Goal: Information Seeking & Learning: Learn about a topic

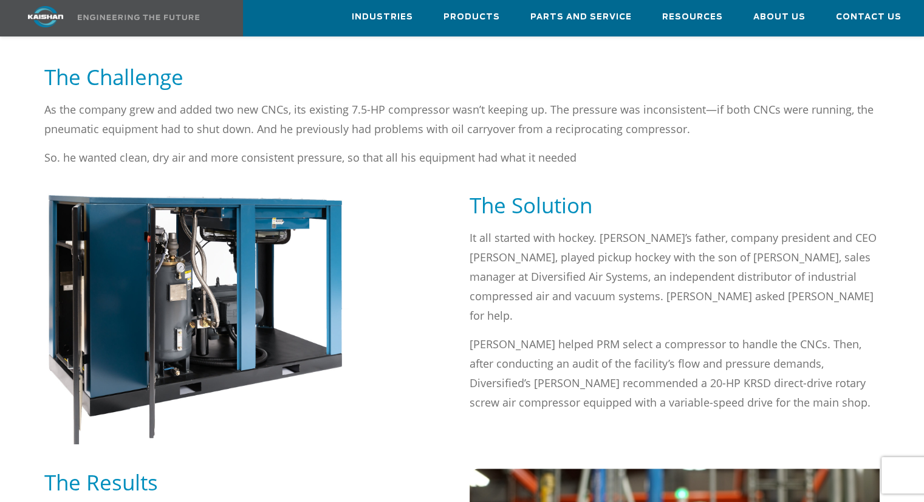
scroll to position [790, 0]
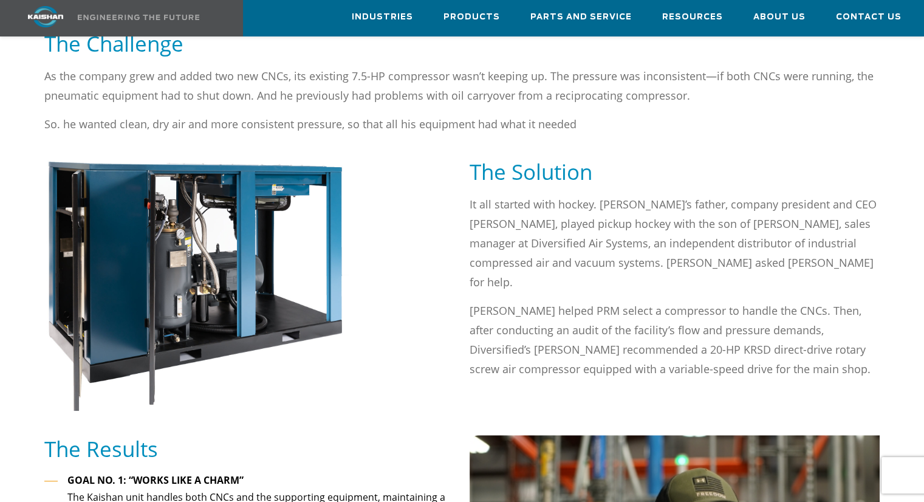
click at [530, 126] on div "As the company grew and added two new CNCs, its existing 7.5-HP compressor wasn…" at bounding box center [462, 112] width 850 height 92
click at [531, 125] on div "As the company grew and added two new CNCs, its existing 7.5-HP compressor wasn…" at bounding box center [462, 112] width 850 height 92
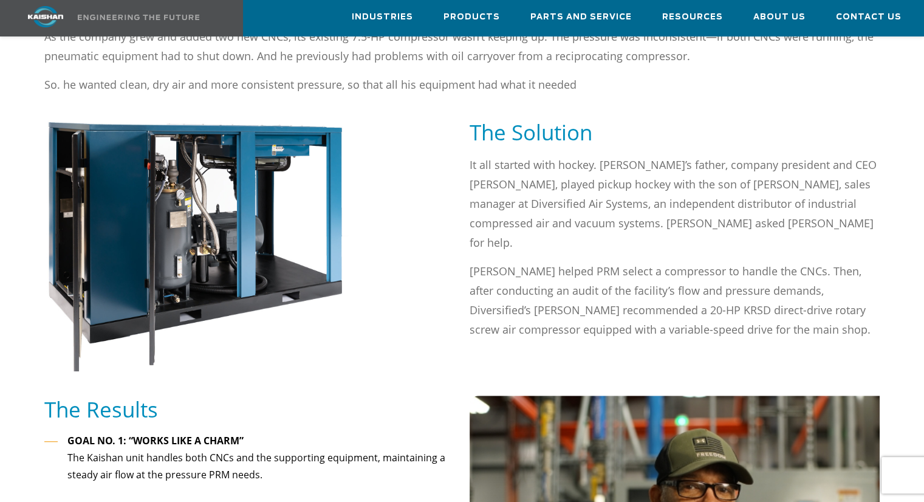
scroll to position [851, 0]
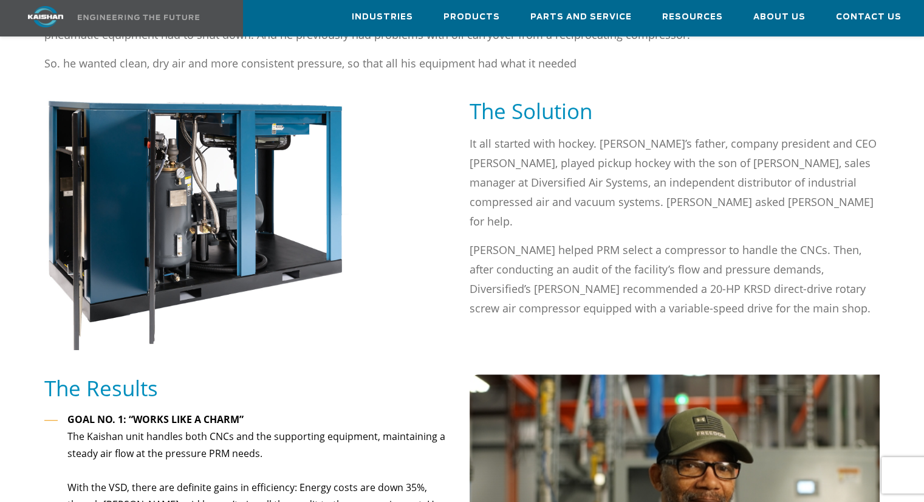
click at [539, 110] on div "The Solution" at bounding box center [675, 115] width 425 height 36
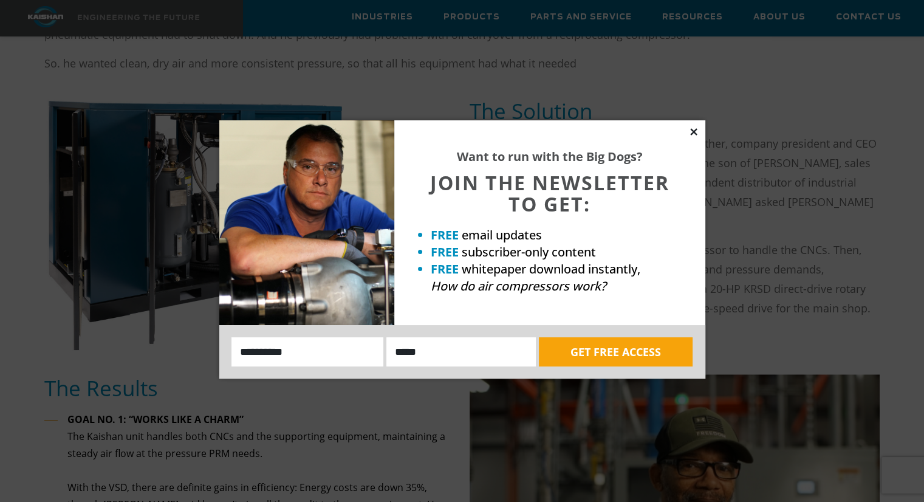
click at [694, 131] on icon at bounding box center [693, 131] width 7 height 7
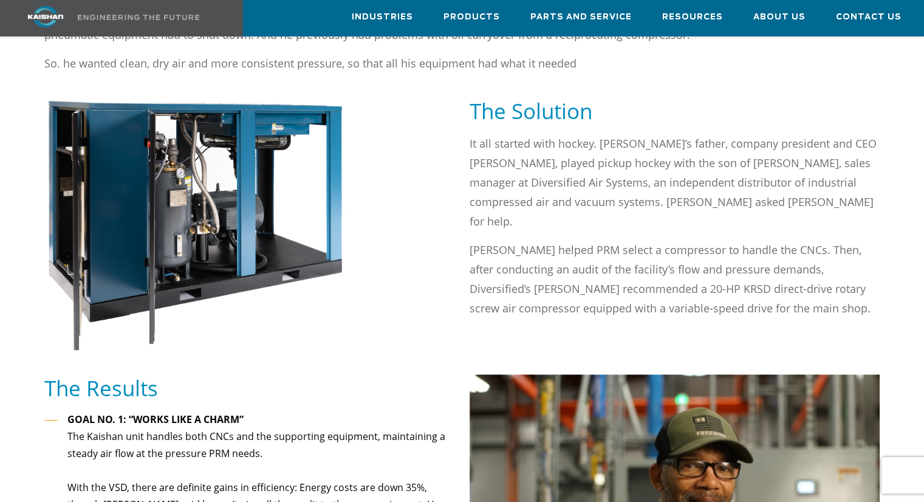
click at [660, 195] on div "It all started with hockey. Nick’s father, company president and CEO Todd Dinne…" at bounding box center [675, 226] width 411 height 184
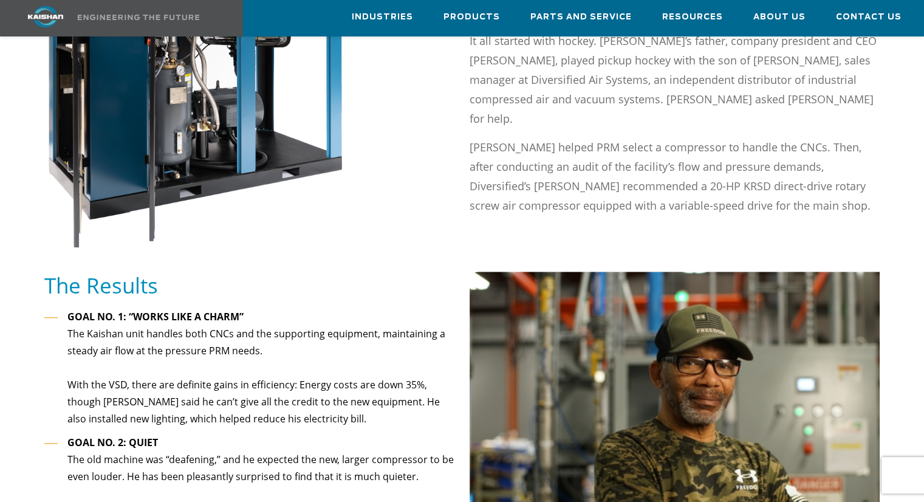
scroll to position [972, 0]
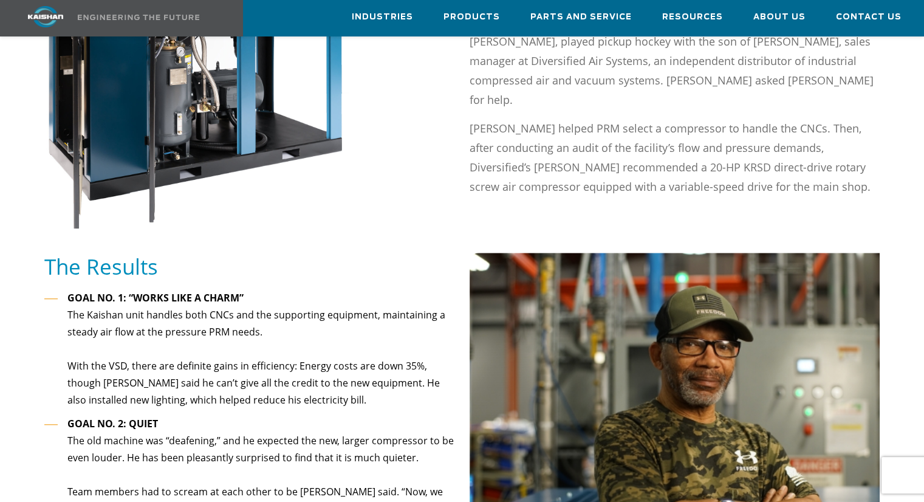
click at [666, 162] on div "It all started with hockey. Nick’s father, company president and CEO Todd Dinne…" at bounding box center [675, 116] width 425 height 208
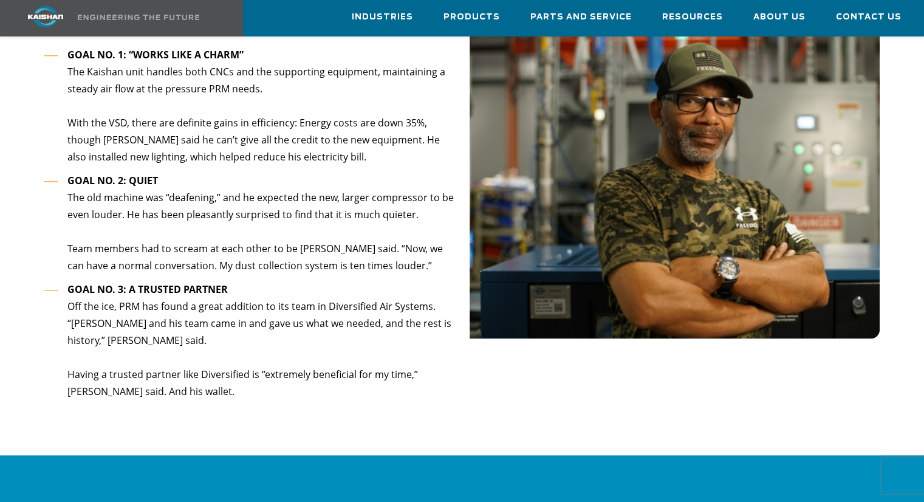
scroll to position [1155, 0]
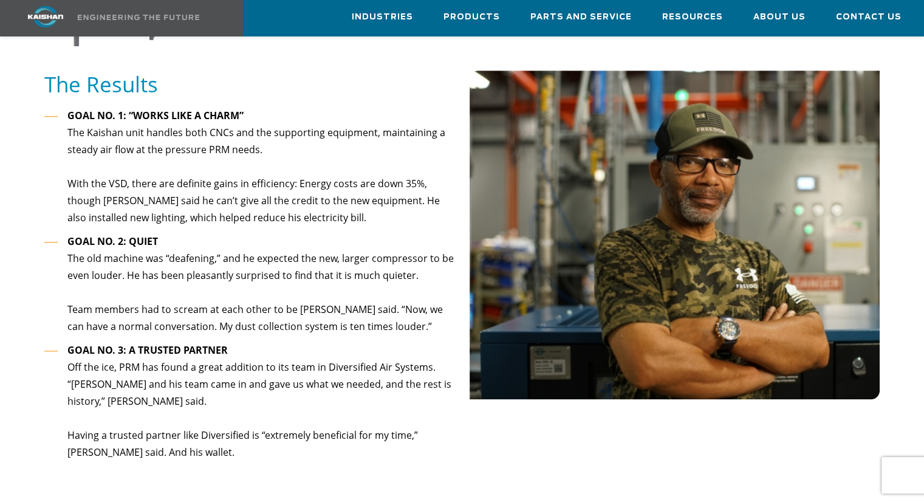
click at [250, 80] on div "The Results" at bounding box center [249, 89] width 425 height 36
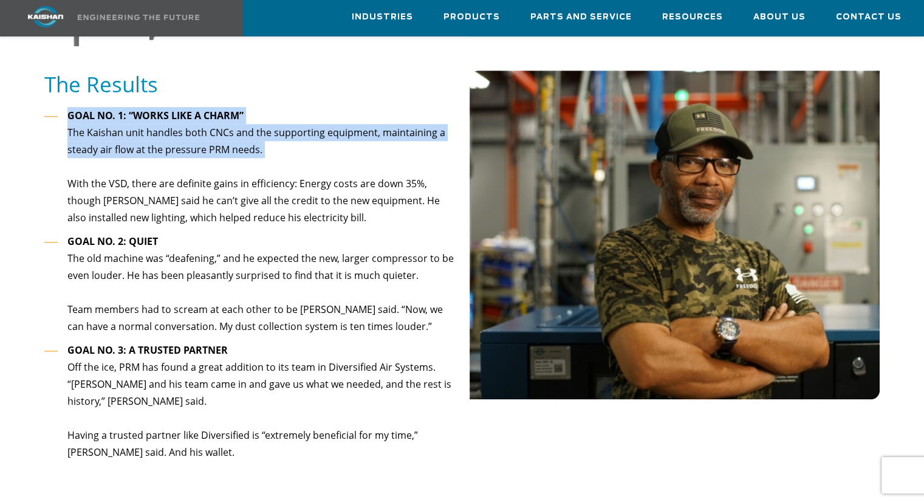
drag, startPoint x: 249, startPoint y: 79, endPoint x: 249, endPoint y: 148, distance: 69.3
click at [249, 148] on div "The Results GOAL NO. 1: “WORKS LIKE A CHARM” The Kaishan unit handles both CNCs…" at bounding box center [249, 281] width 425 height 421
click at [250, 148] on li "GOAL NO. 1: “WORKS LIKE A CHARM” The Kaishan unit handles both CNCs and the sup…" at bounding box center [249, 167] width 411 height 120
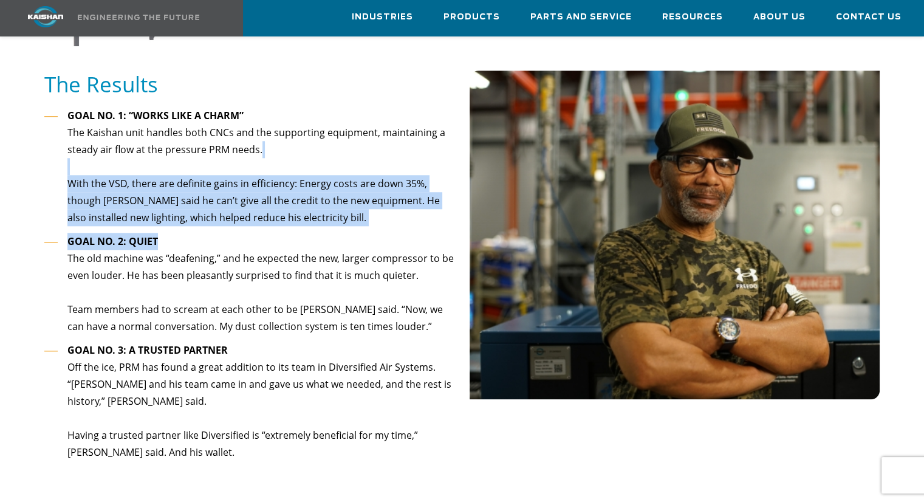
drag, startPoint x: 247, startPoint y: 151, endPoint x: 249, endPoint y: 217, distance: 65.7
click at [249, 217] on ul "GOAL NO. 1: “WORKS LIKE A CHARM” The Kaishan unit handles both CNCs and the sup…" at bounding box center [249, 284] width 411 height 354
click at [249, 233] on li "GOAL NO. 2: QUIET The old machine was “deafening,” and he expected the new, lar…" at bounding box center [249, 284] width 411 height 103
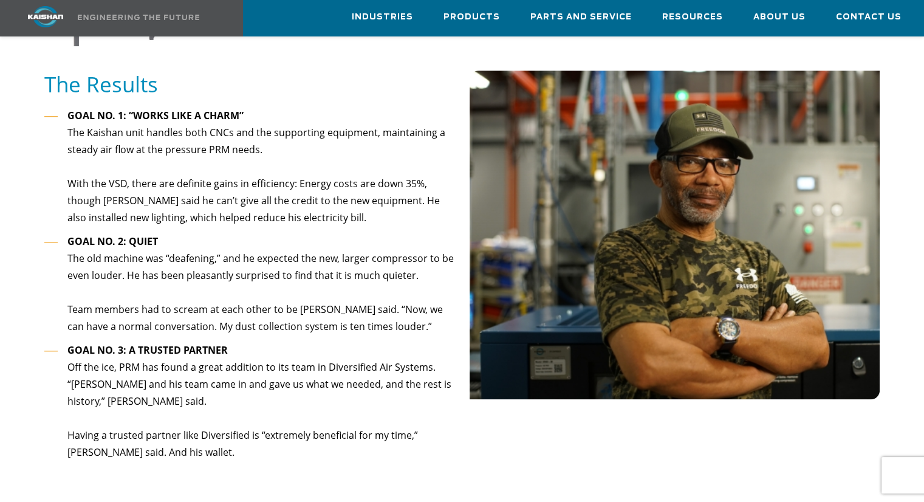
click at [253, 233] on li "GOAL NO. 2: QUIET The old machine was “deafening,” and he expected the new, lar…" at bounding box center [249, 284] width 411 height 103
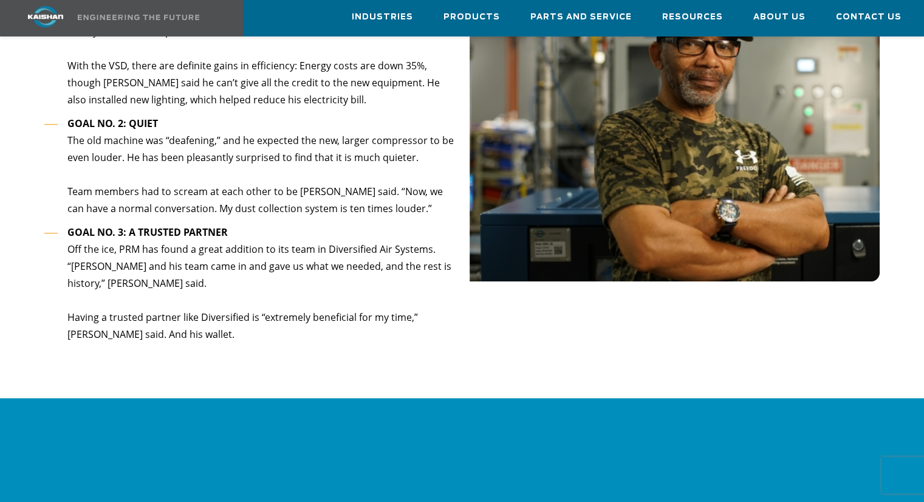
scroll to position [1276, 0]
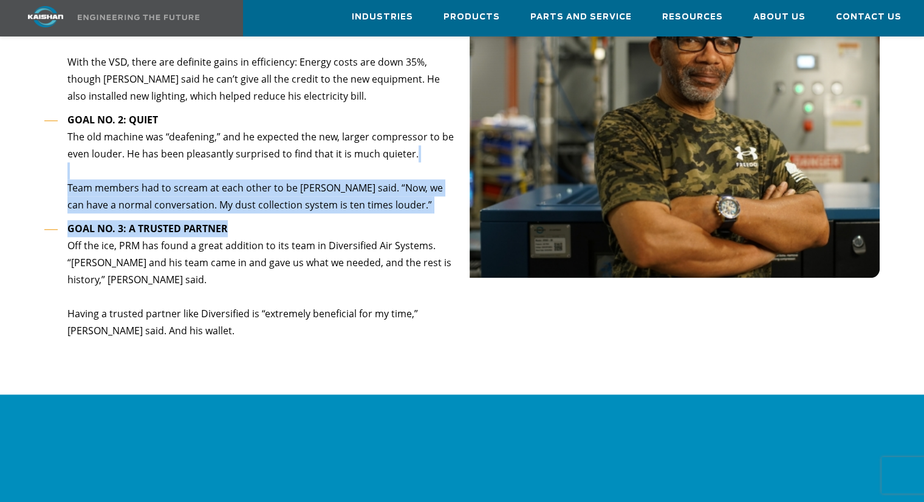
drag, startPoint x: 252, startPoint y: 151, endPoint x: 256, endPoint y: 212, distance: 61.0
click at [256, 212] on ul "GOAL NO. 1: “WORKS LIKE A CHARM” The Kaishan unit handles both CNCs and the sup…" at bounding box center [249, 162] width 411 height 354
click at [256, 220] on li "GOAL NO. 3: A TRUSTED PARTNER Off the ice, PRM has found a great addition to it…" at bounding box center [249, 280] width 411 height 120
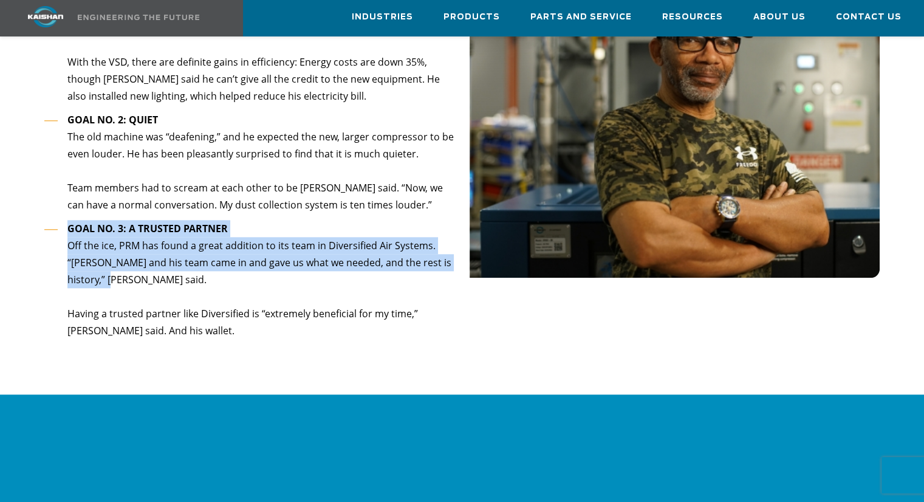
drag, startPoint x: 256, startPoint y: 207, endPoint x: 257, endPoint y: 268, distance: 60.8
click at [257, 268] on li "GOAL NO. 3: A TRUSTED PARTNER Off the ice, PRM has found a great addition to it…" at bounding box center [249, 280] width 411 height 120
click at [257, 269] on li "GOAL NO. 3: A TRUSTED PARTNER Off the ice, PRM has found a great addition to it…" at bounding box center [249, 280] width 411 height 120
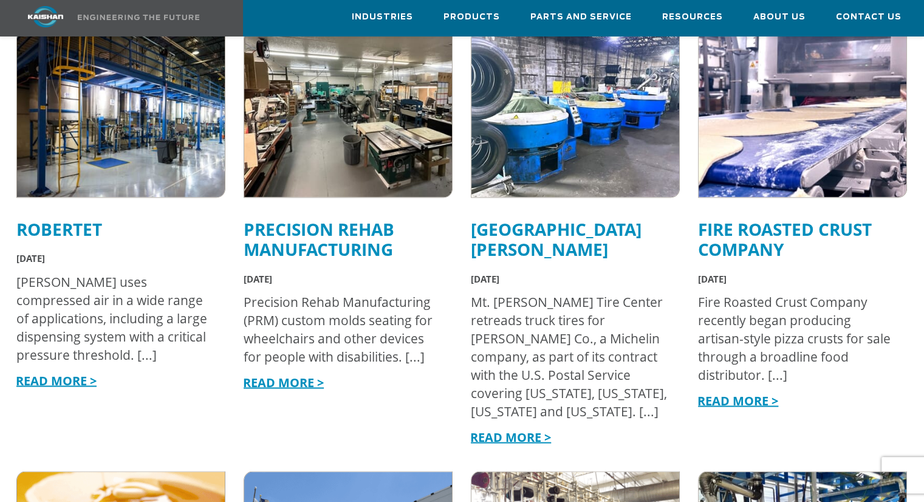
scroll to position [2066, 0]
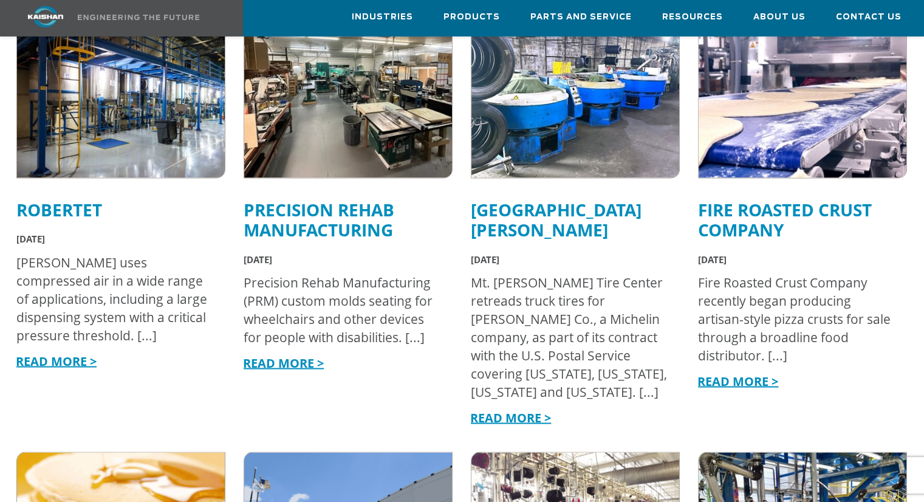
click at [526, 409] on link "READ MORE >" at bounding box center [510, 417] width 81 height 16
click at [737, 373] on link "READ MORE >" at bounding box center [738, 381] width 81 height 16
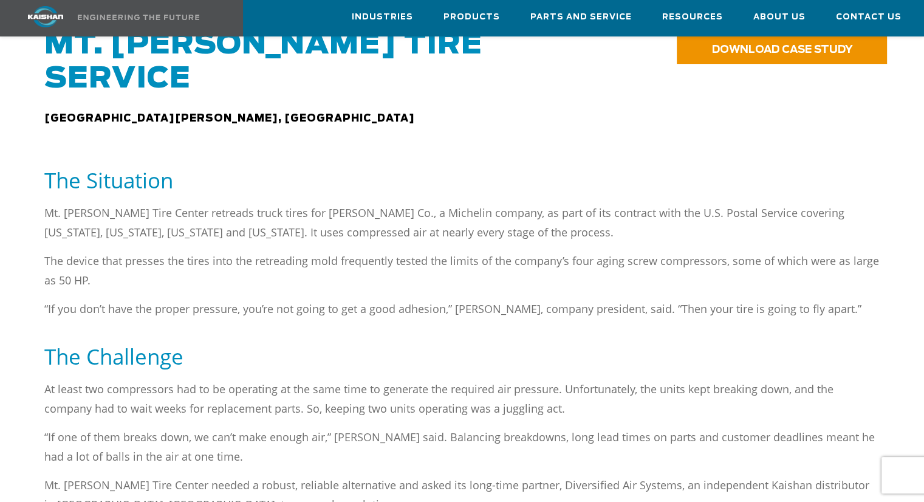
scroll to position [547, 0]
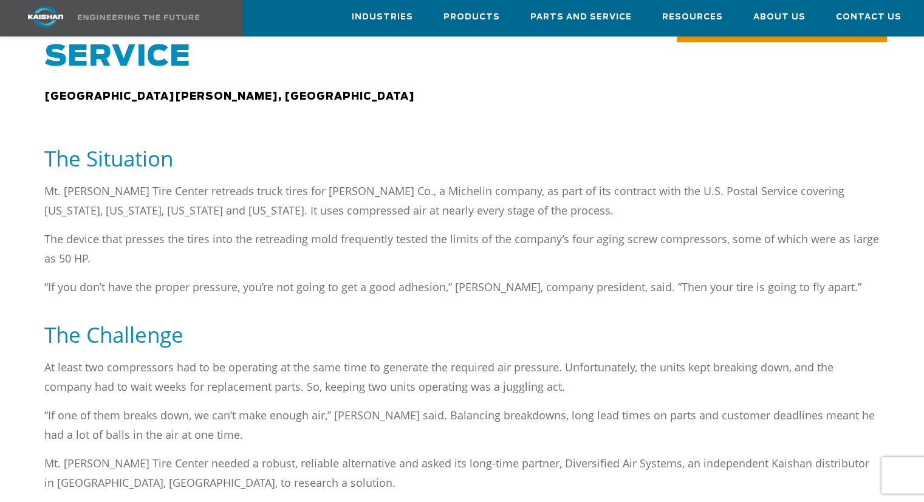
click at [453, 229] on p "The device that presses the tires into the retreading mold frequently tested th…" at bounding box center [462, 248] width 836 height 39
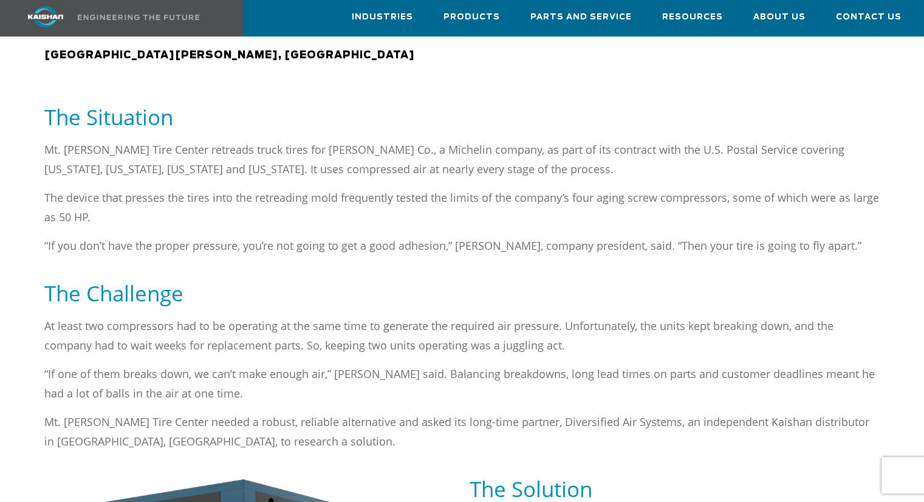
scroll to position [608, 0]
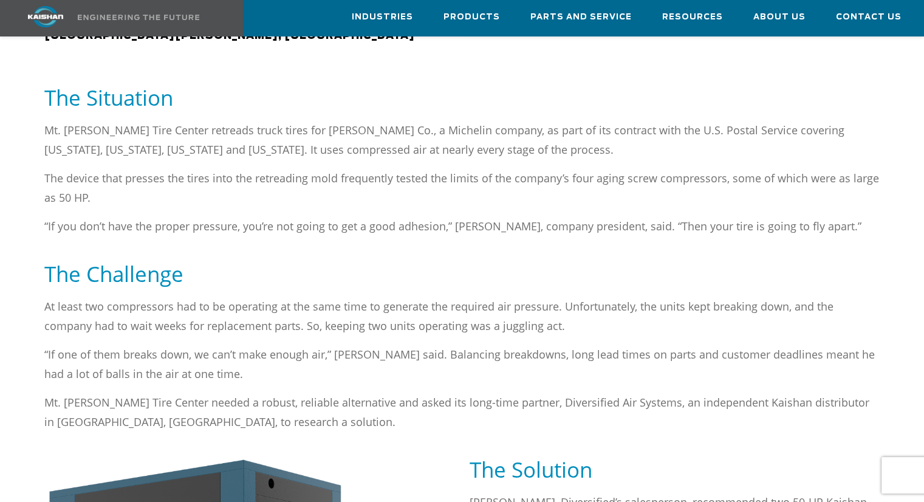
click at [462, 260] on h5 "The Challenge" at bounding box center [462, 273] width 836 height 27
click at [461, 260] on h5 "The Challenge" at bounding box center [462, 273] width 836 height 27
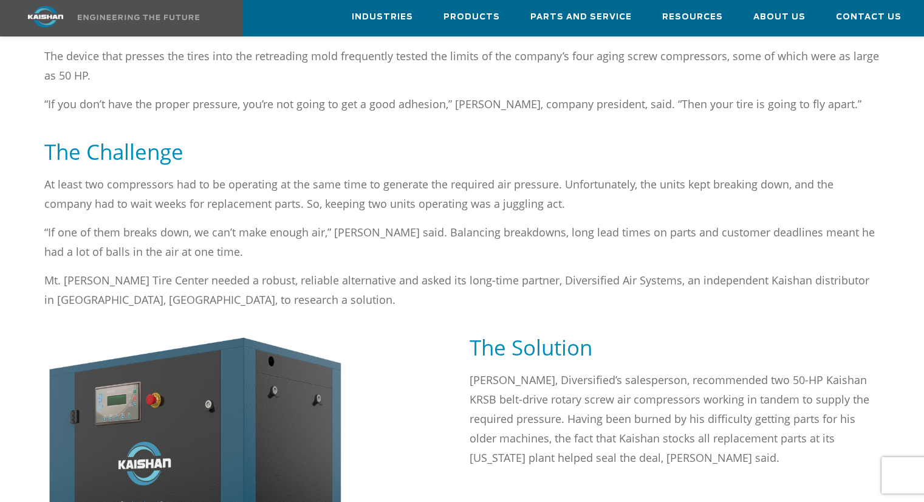
scroll to position [790, 0]
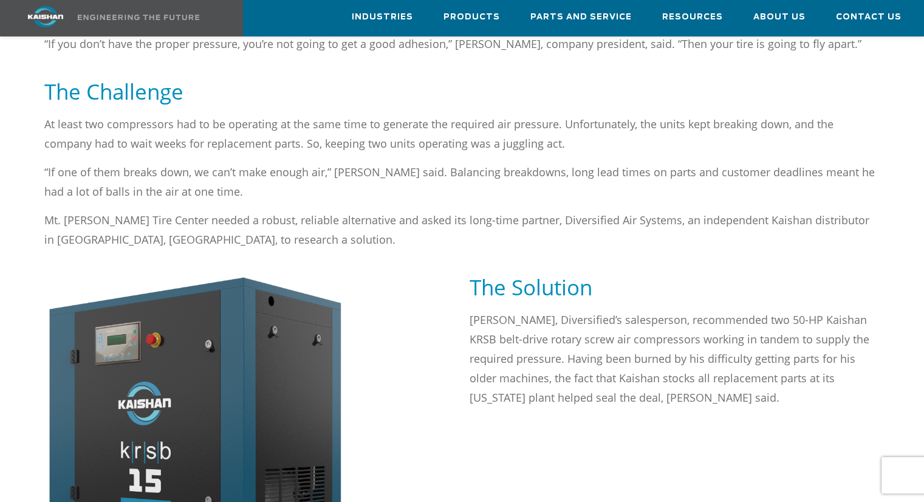
click at [470, 198] on div "At least two compressors had to be operating at the same time to generate the r…" at bounding box center [462, 193] width 850 height 159
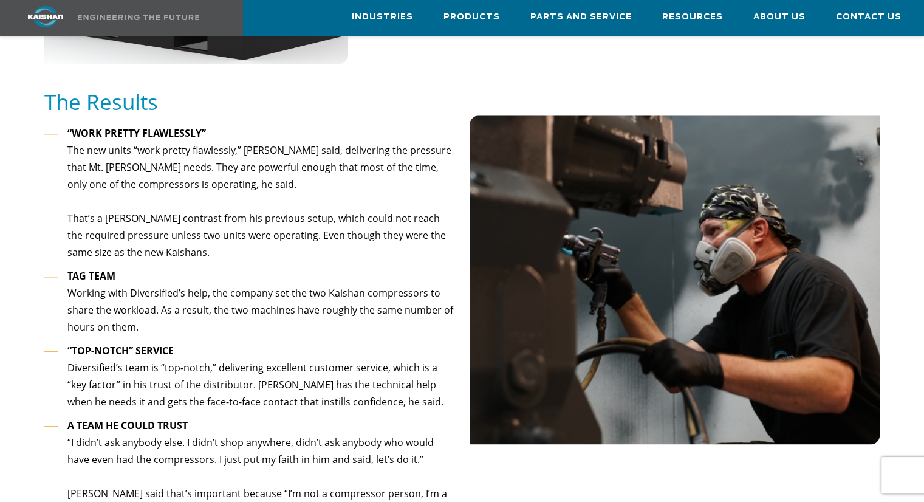
scroll to position [1337, 0]
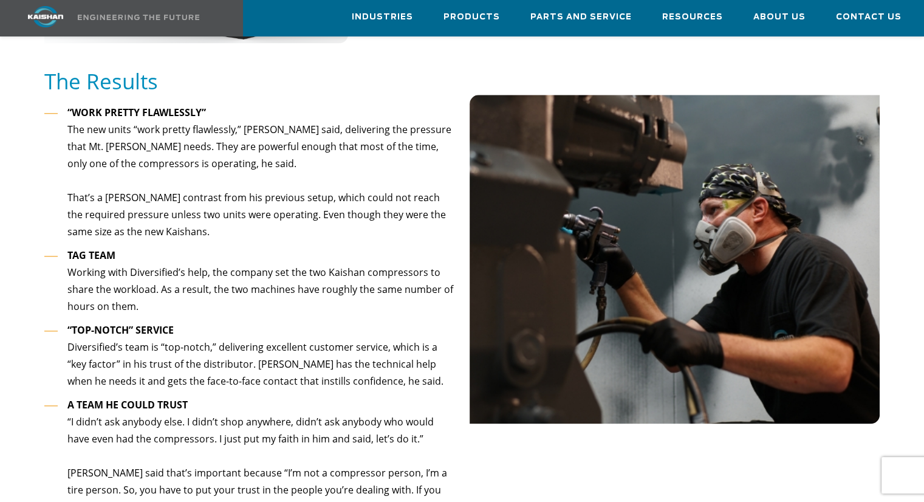
click at [259, 263] on ul "“WORK PRETTY FLAWLESSLY” The new units “work pretty flawlessly,” Mike said, del…" at bounding box center [249, 310] width 411 height 412
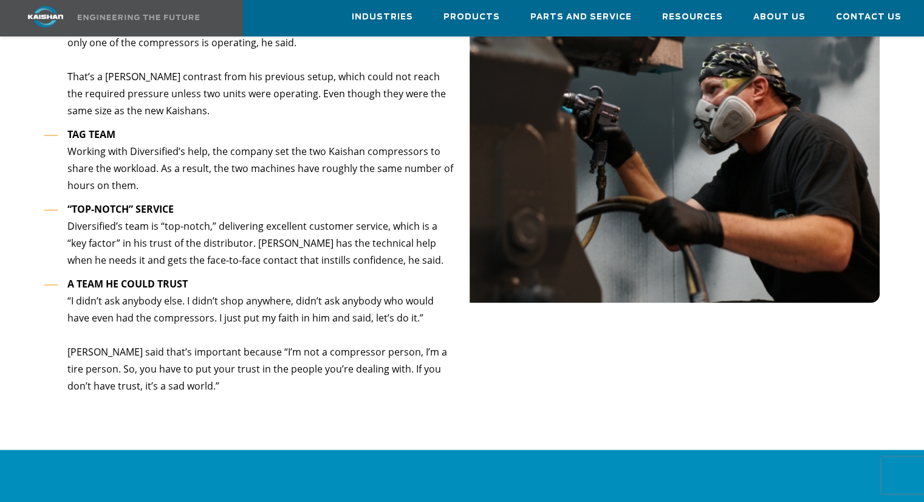
scroll to position [1459, 0]
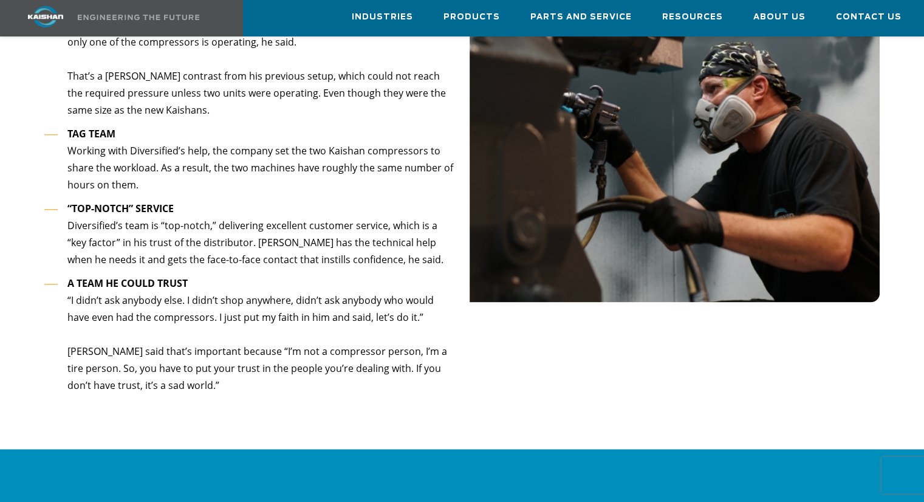
click at [256, 275] on li "A TEAM HE COULD TRUST “I didn’t ask anybody else. I didn’t shop anywhere, didn’…" at bounding box center [249, 335] width 411 height 120
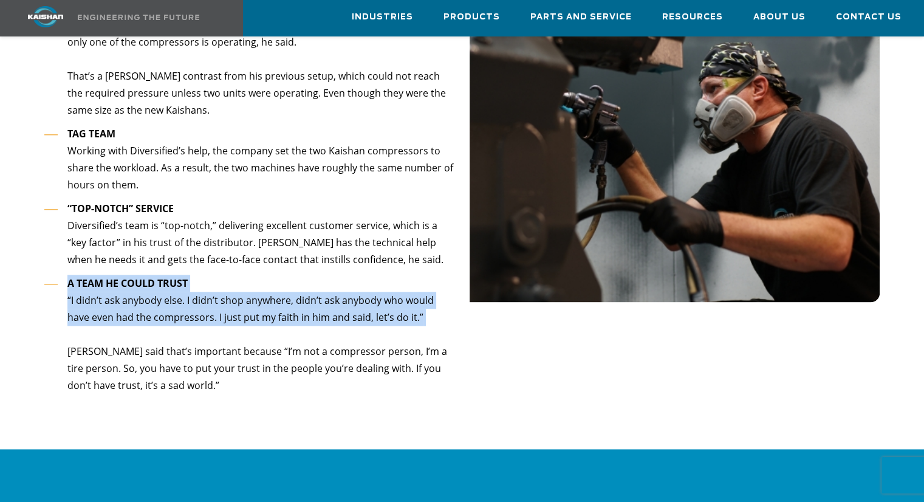
drag, startPoint x: 256, startPoint y: 227, endPoint x: 256, endPoint y: 287, distance: 59.6
click at [256, 287] on li "A TEAM HE COULD TRUST “I didn’t ask anybody else. I didn’t shop anywhere, didn’…" at bounding box center [249, 335] width 411 height 120
click at [253, 283] on li "A TEAM HE COULD TRUST “I didn’t ask anybody else. I didn’t shop anywhere, didn’…" at bounding box center [249, 335] width 411 height 120
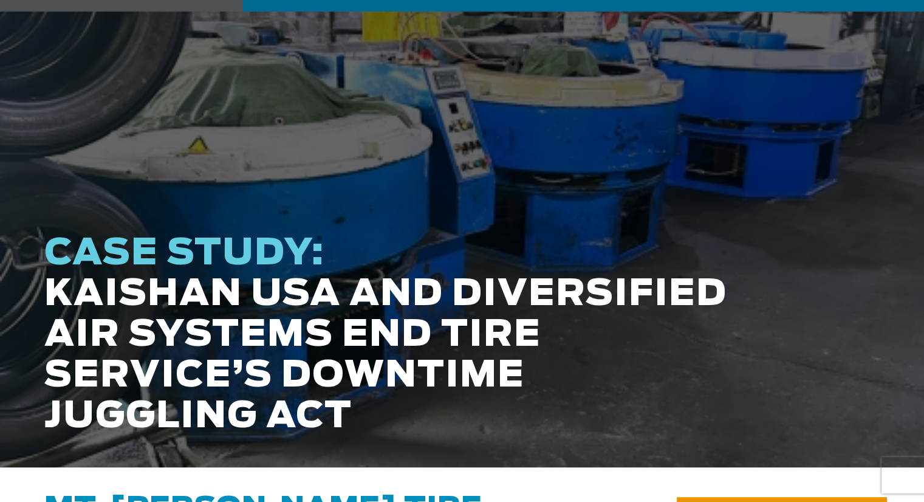
scroll to position [0, 0]
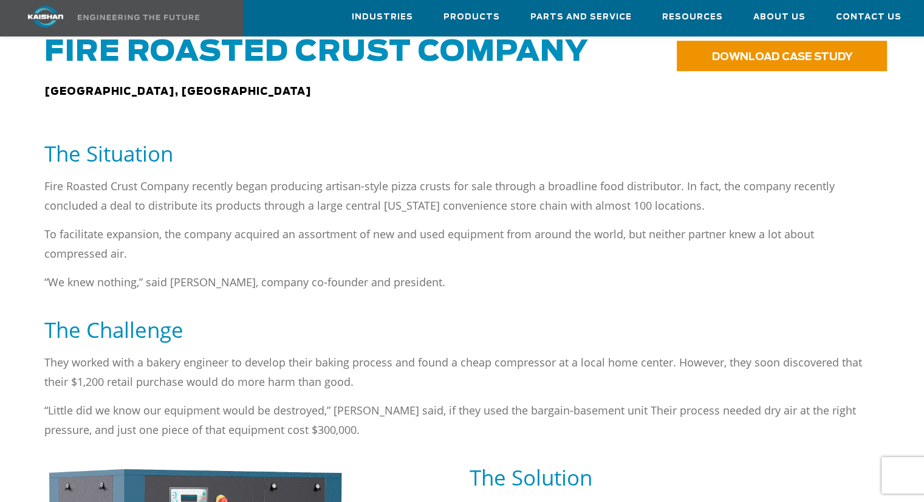
scroll to position [547, 0]
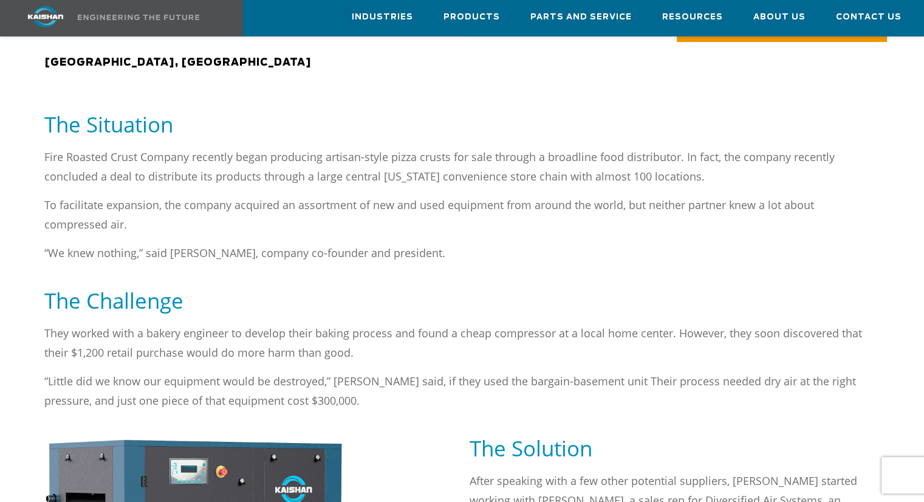
click at [455, 244] on div "Fire Roasted Crust Company recently began producing artisan-style pizza crusts …" at bounding box center [462, 217] width 850 height 140
click at [455, 243] on p "“We knew nothing,” said [PERSON_NAME], company co-founder and president." at bounding box center [462, 252] width 836 height 19
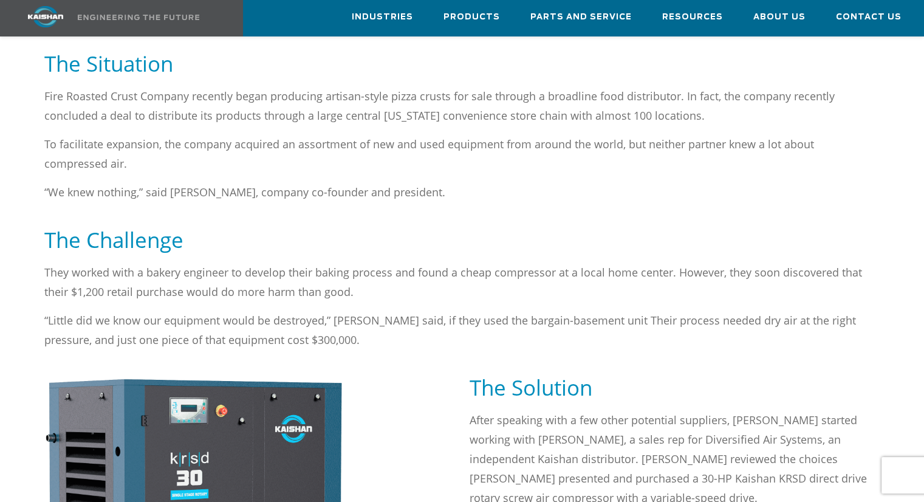
scroll to position [669, 0]
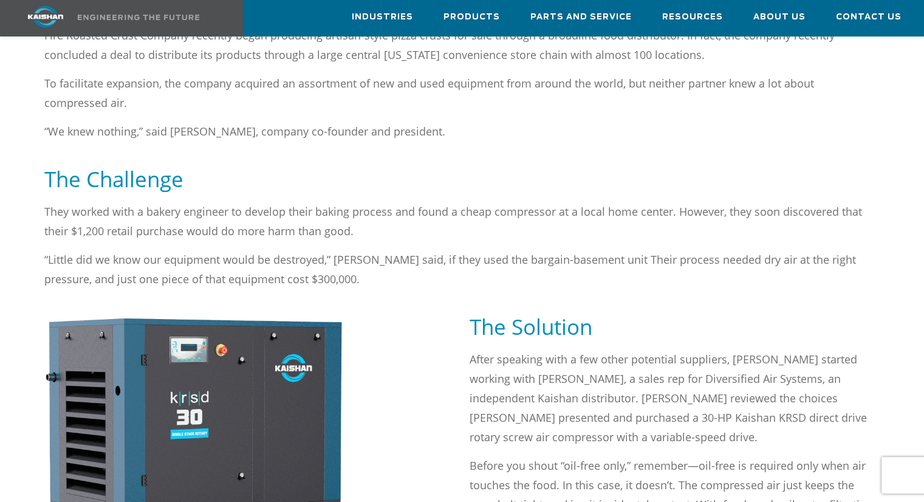
click at [475, 213] on p "They worked with a bakery engineer to develop their baking process and found a …" at bounding box center [462, 221] width 836 height 39
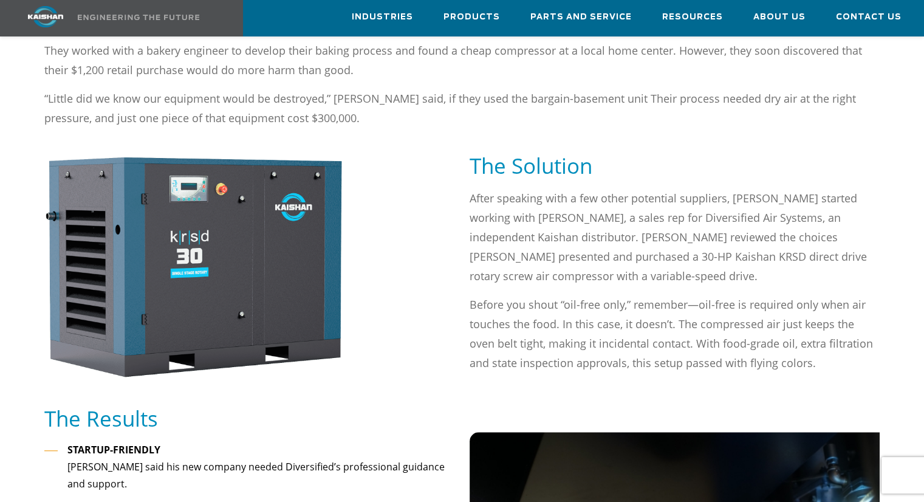
scroll to position [851, 0]
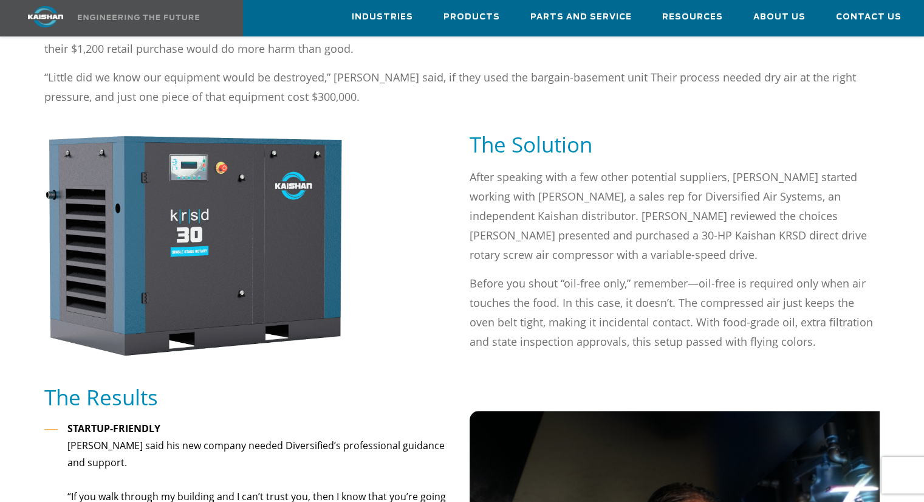
click at [676, 188] on p "After speaking with a few other potential suppliers, [PERSON_NAME] started work…" at bounding box center [675, 215] width 411 height 97
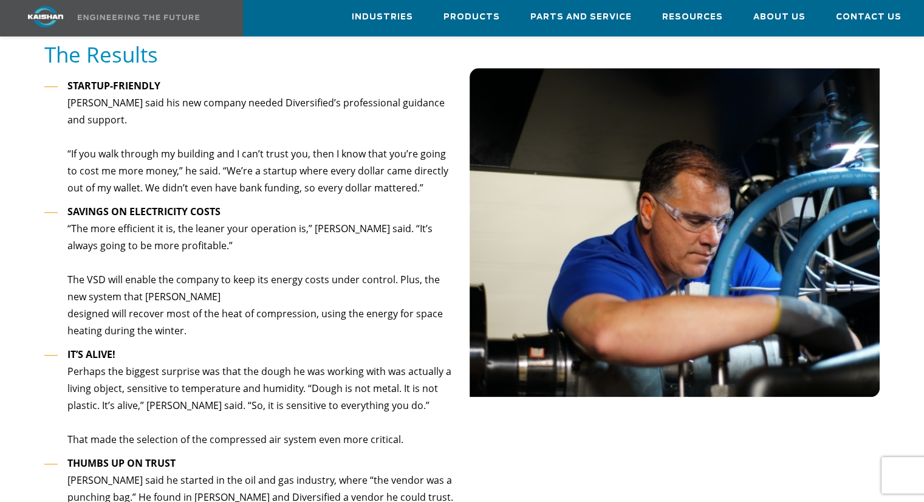
scroll to position [1216, 0]
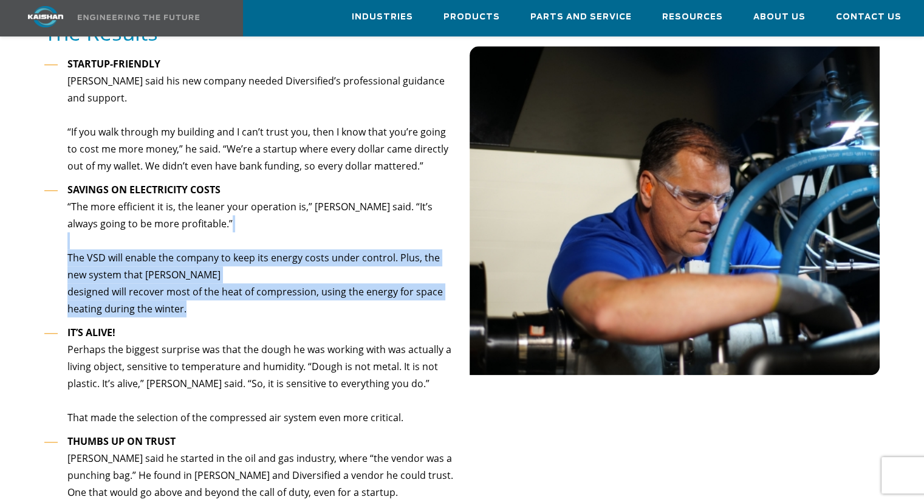
drag, startPoint x: 251, startPoint y: 203, endPoint x: 258, endPoint y: 272, distance: 69.6
click at [258, 272] on li "SAVINGS ON ELECTRICITY COSTS “The more efficient it is, the leaner your operati…" at bounding box center [249, 249] width 411 height 137
click at [258, 270] on li "SAVINGS ON ELECTRICITY COSTS “The more efficient it is, the leaner your operati…" at bounding box center [249, 249] width 411 height 137
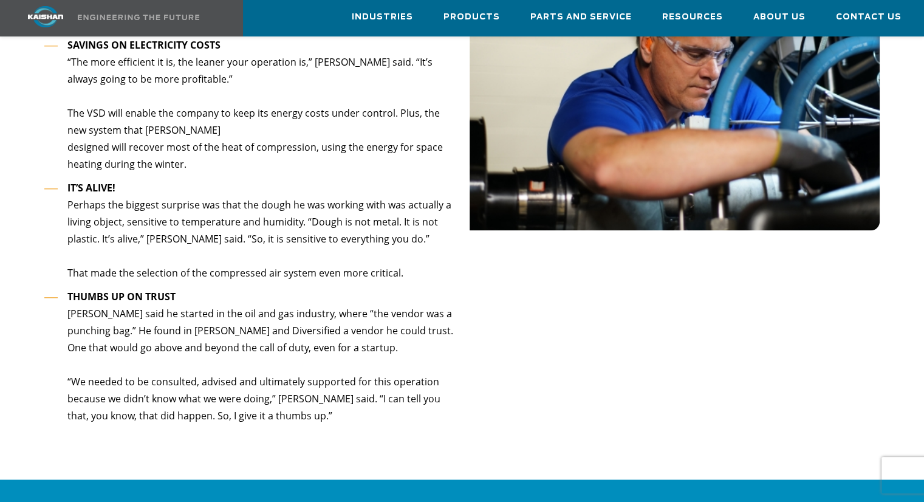
scroll to position [1398, 0]
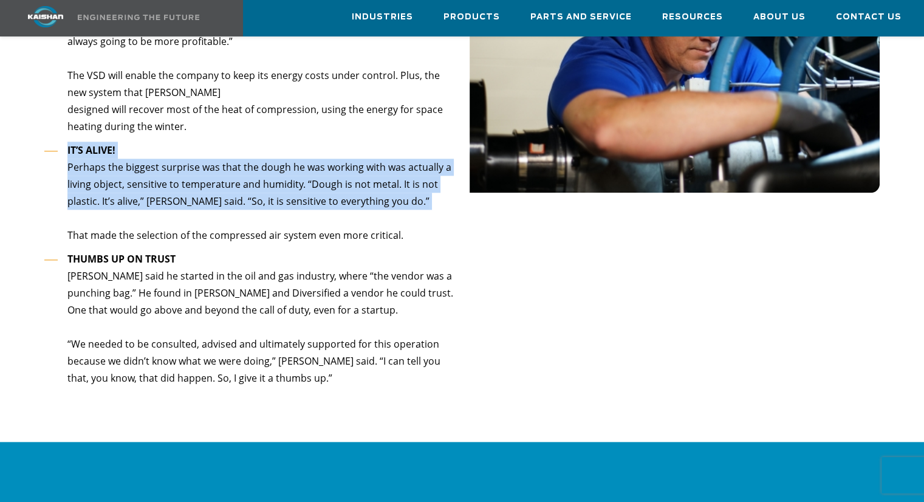
drag, startPoint x: 250, startPoint y: 115, endPoint x: 247, endPoint y: 184, distance: 68.1
click at [247, 184] on li "IT’S ALIVE! Perhaps the biggest surprise was that the dough he was working with…" at bounding box center [249, 193] width 411 height 103
click at [248, 181] on li "IT’S ALIVE! Perhaps the biggest surprise was that the dough he was working with…" at bounding box center [249, 193] width 411 height 103
drag, startPoint x: 250, startPoint y: 181, endPoint x: 246, endPoint y: 107, distance: 73.7
click at [246, 142] on li "IT’S ALIVE! Perhaps the biggest surprise was that the dough he was working with…" at bounding box center [249, 193] width 411 height 103
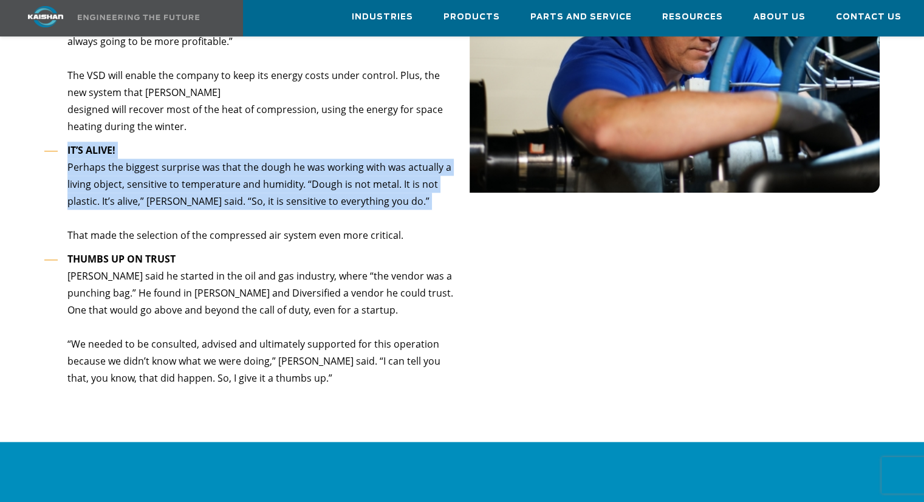
click at [244, 184] on li "IT’S ALIVE! Perhaps the biggest surprise was that the dough he was working with…" at bounding box center [249, 193] width 411 height 103
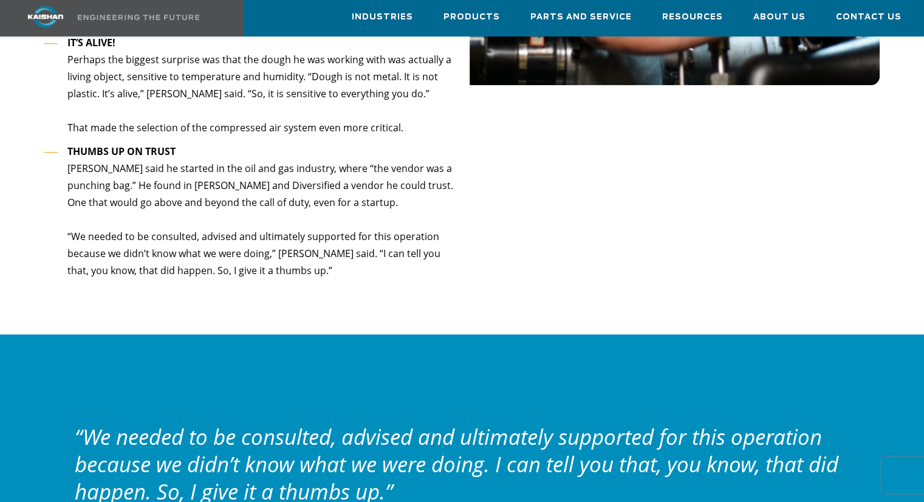
scroll to position [1519, 0]
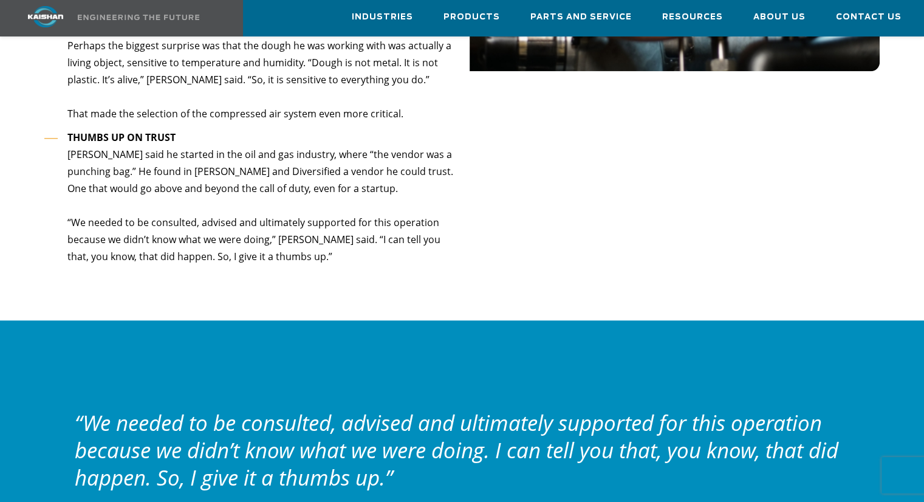
click at [255, 129] on li "THUMBS UP ON TRUST [PERSON_NAME] said he started in the oil and gas industry, w…" at bounding box center [249, 197] width 411 height 137
click at [247, 169] on li "THUMBS UP ON TRUST [PERSON_NAME] said he started in the oil and gas industry, w…" at bounding box center [249, 197] width 411 height 137
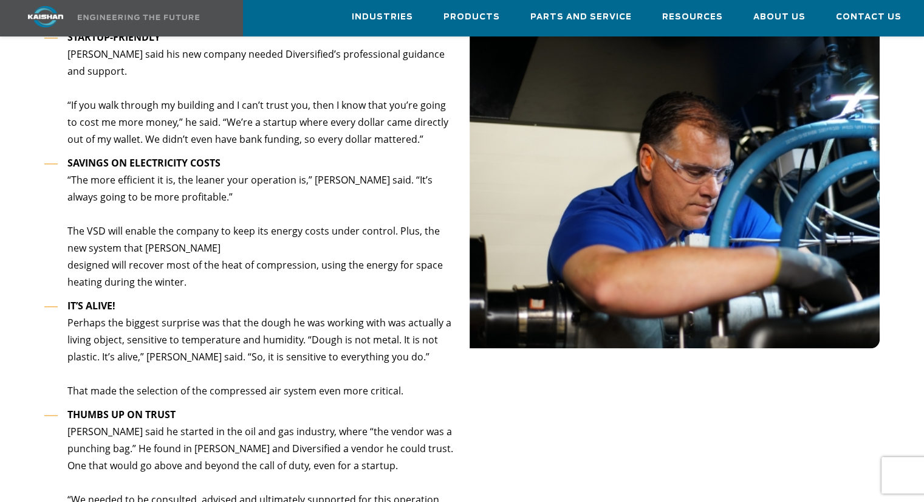
scroll to position [1094, 0]
